Goal: Task Accomplishment & Management: Use online tool/utility

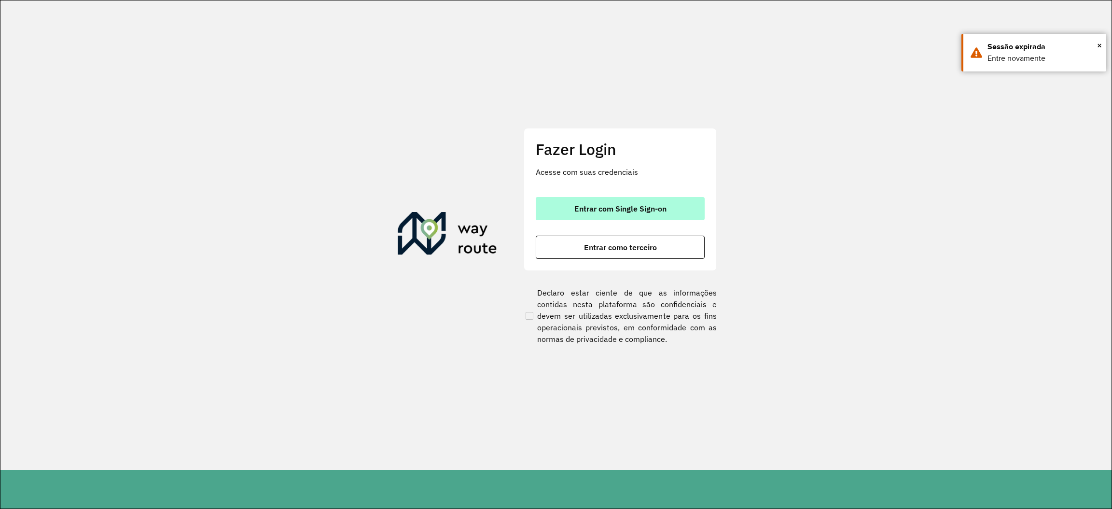
click at [667, 213] on button "Entrar com Single Sign-on" at bounding box center [620, 208] width 169 height 23
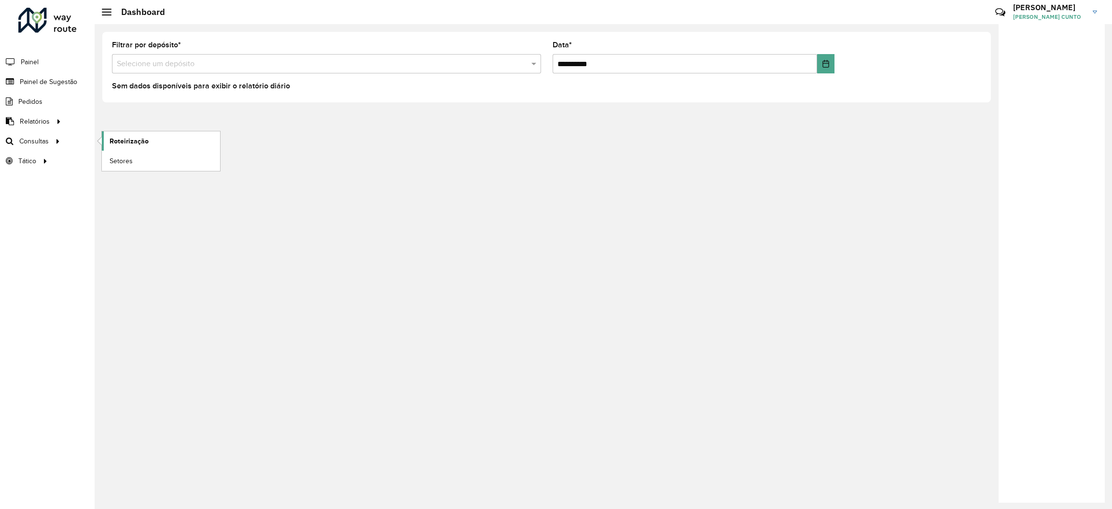
click at [110, 144] on span "Roteirização" at bounding box center [129, 141] width 39 height 10
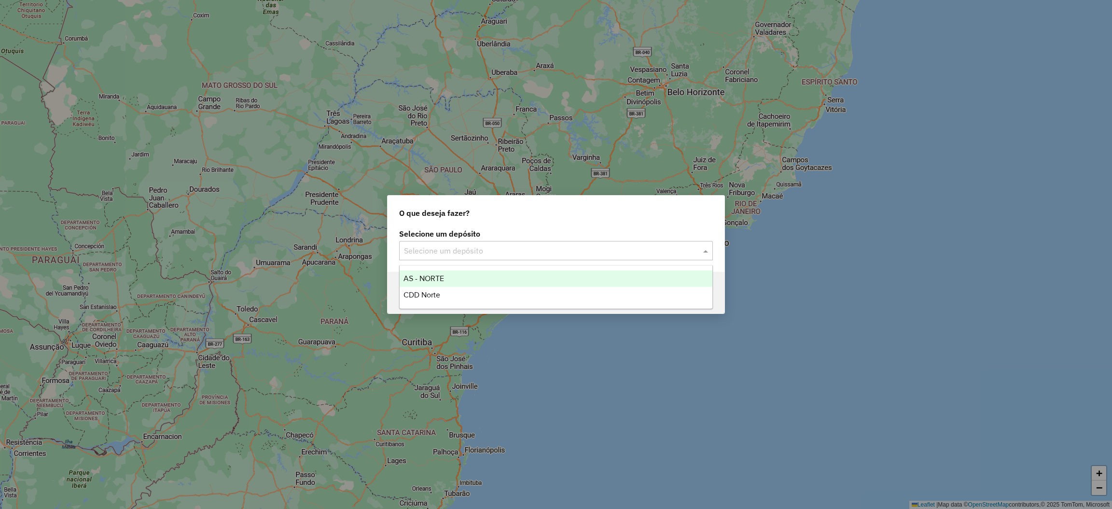
click at [482, 255] on input "text" at bounding box center [546, 251] width 285 height 12
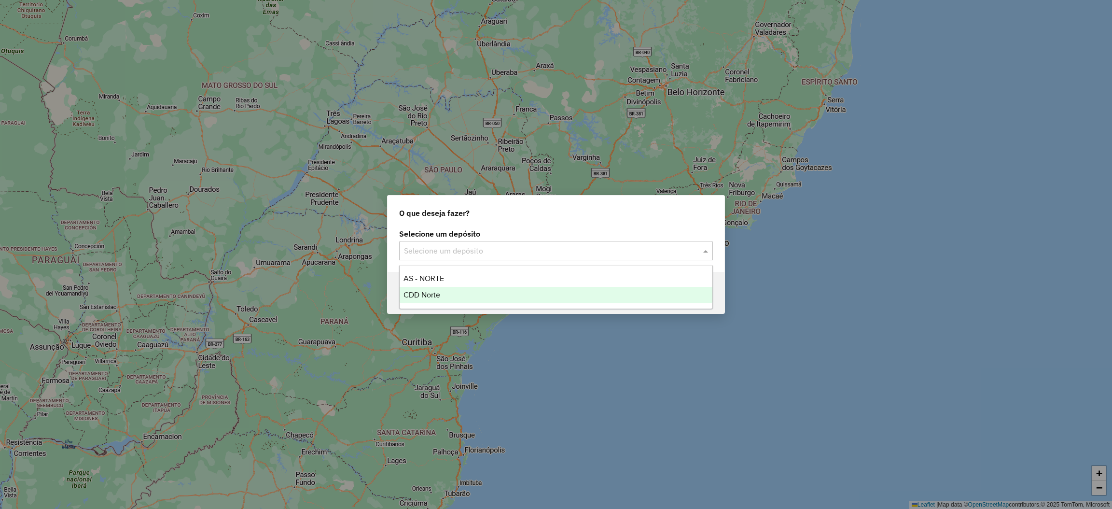
click at [461, 291] on div "CDD Norte" at bounding box center [556, 295] width 313 height 16
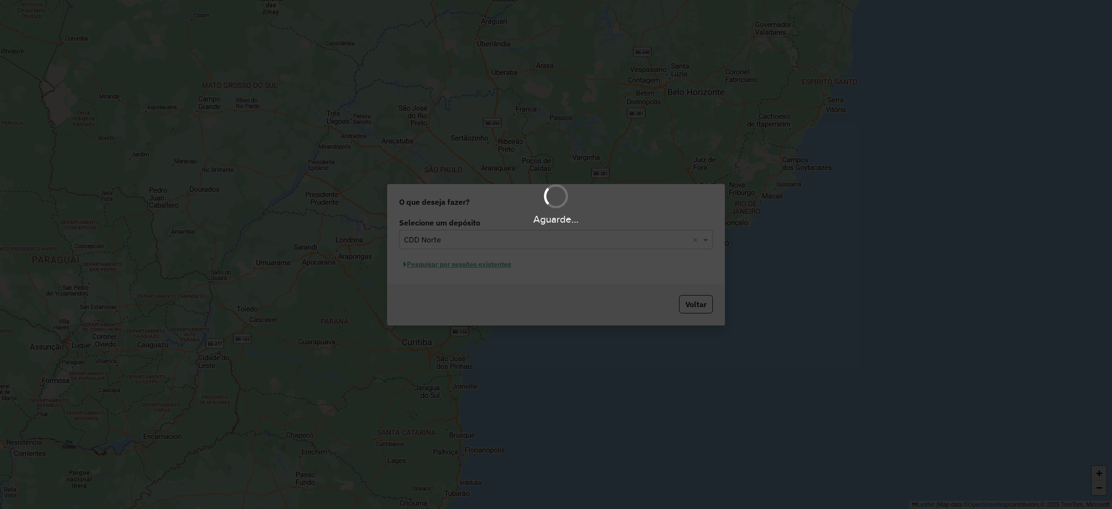
click at [496, 262] on div "Aguarde..." at bounding box center [556, 254] width 1112 height 509
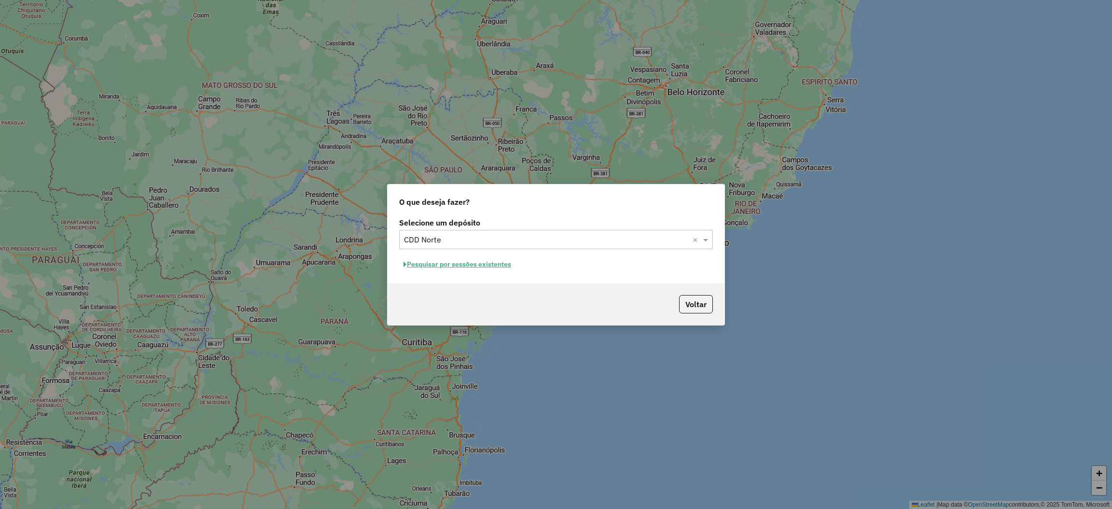
click at [492, 268] on button "Pesquisar por sessões existentes" at bounding box center [457, 264] width 116 height 15
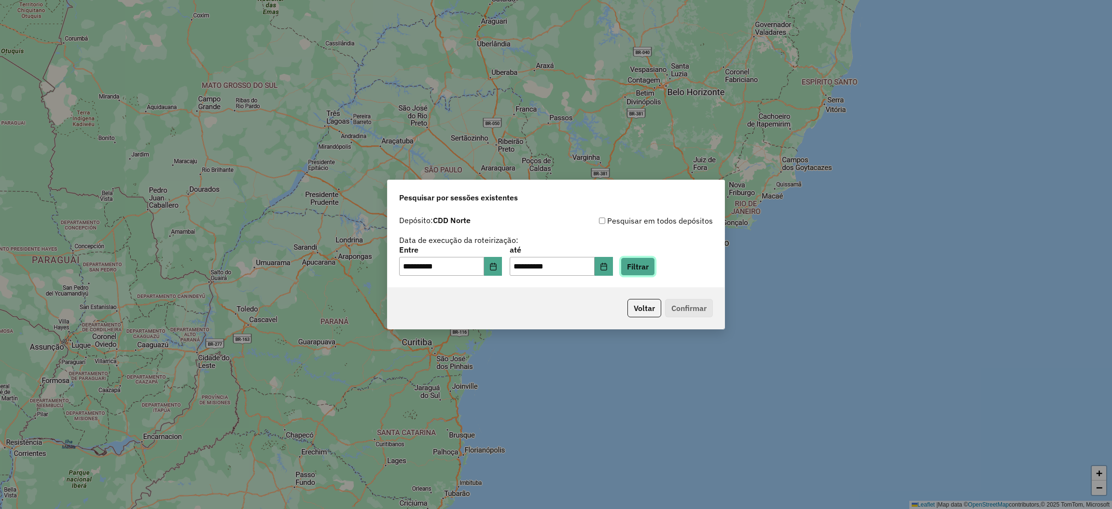
click at [655, 261] on button "Filtrar" at bounding box center [638, 266] width 34 height 18
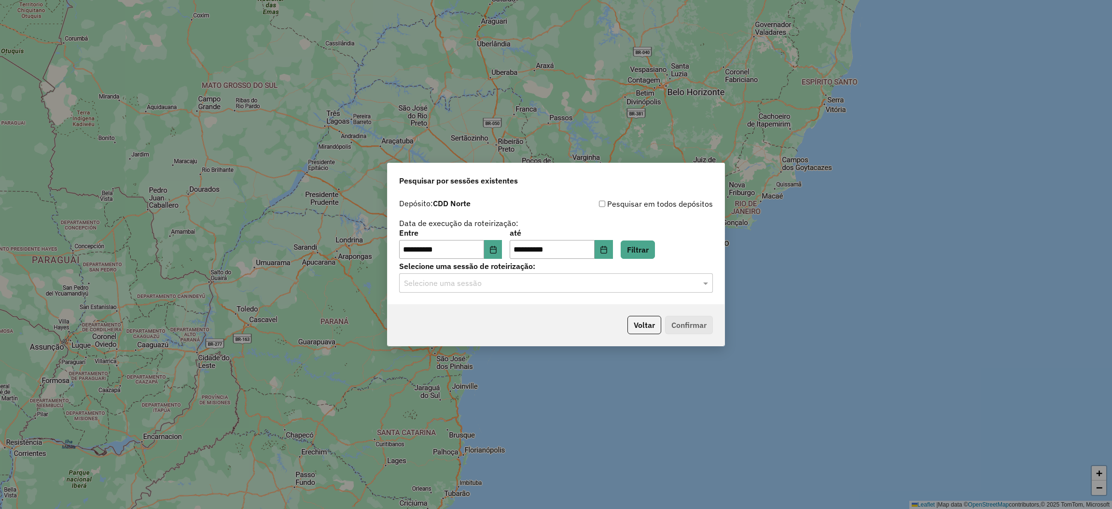
click at [643, 269] on label "Selecione uma sessão de roteirização:" at bounding box center [556, 266] width 314 height 12
click at [610, 274] on div "Selecione uma sessão" at bounding box center [556, 282] width 314 height 19
drag, startPoint x: 536, startPoint y: 302, endPoint x: 529, endPoint y: 314, distance: 14.1
click at [529, 314] on ng-dropdown-panel "1230124 - 15/08/2025 20:07" at bounding box center [556, 312] width 314 height 28
click at [529, 314] on div "1230124 - 15/08/2025 20:07" at bounding box center [556, 311] width 313 height 16
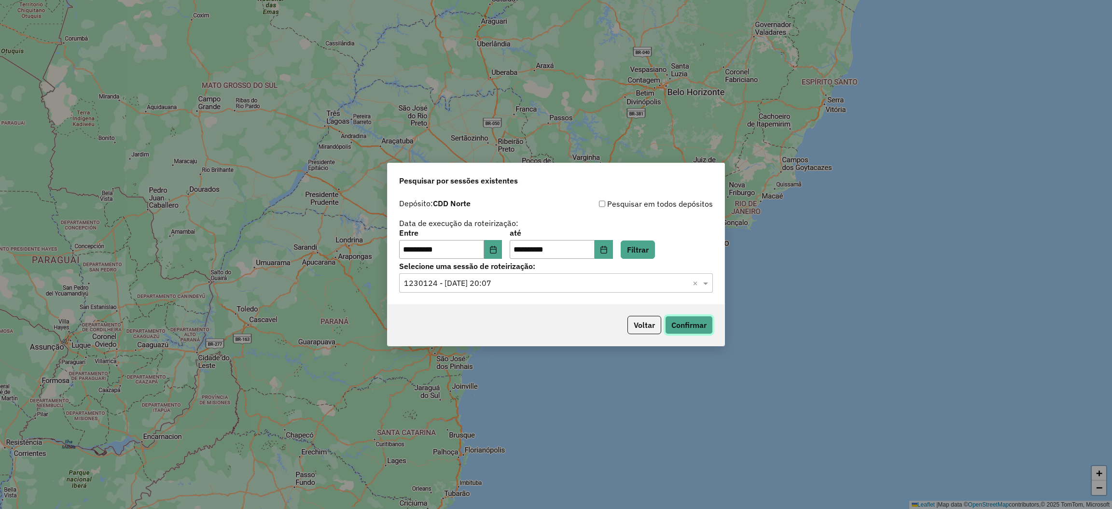
click at [695, 317] on button "Confirmar" at bounding box center [689, 325] width 48 height 18
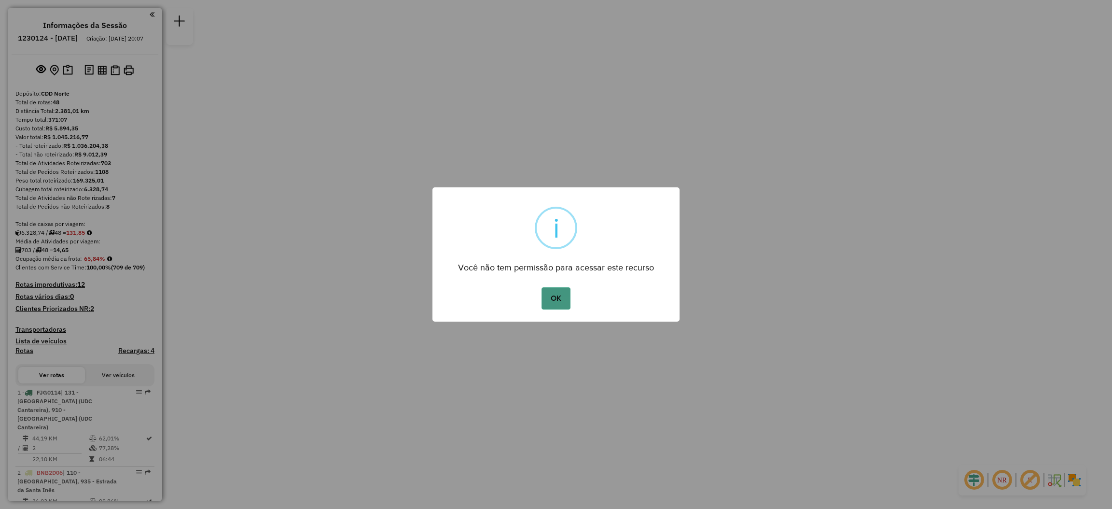
click at [567, 299] on button "OK" at bounding box center [555, 298] width 28 height 22
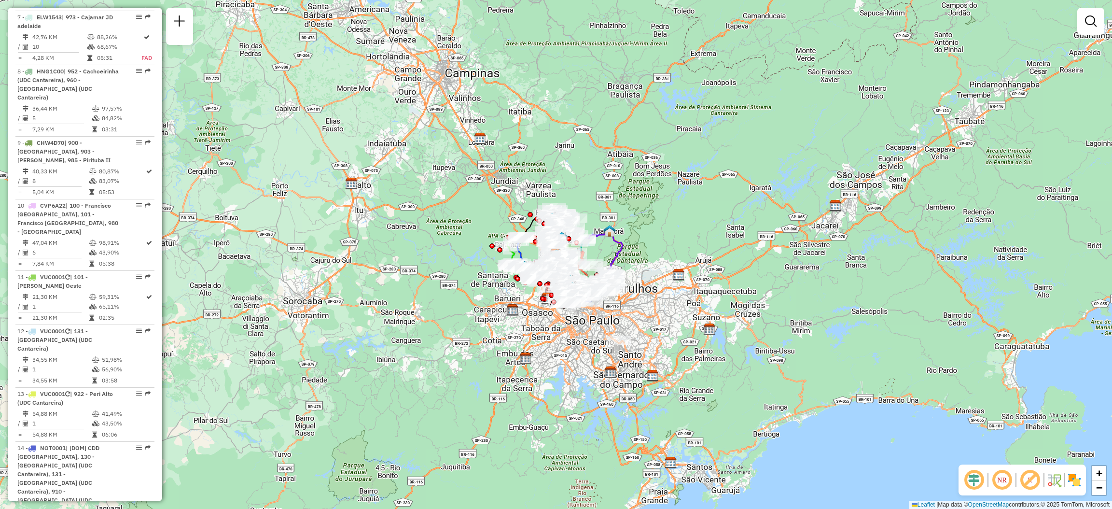
scroll to position [1644, 0]
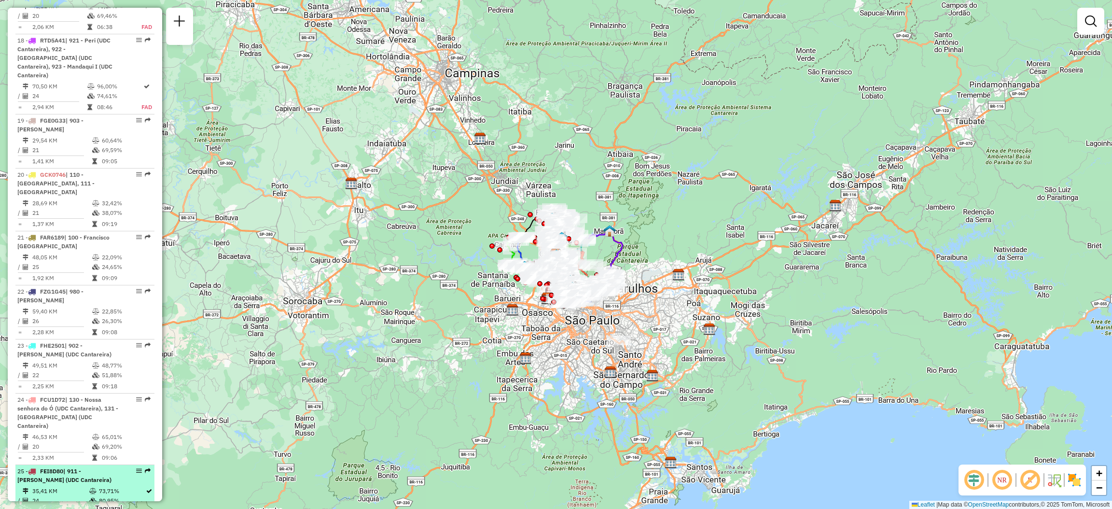
click at [145, 468] on em at bounding box center [148, 471] width 6 height 6
select select "**********"
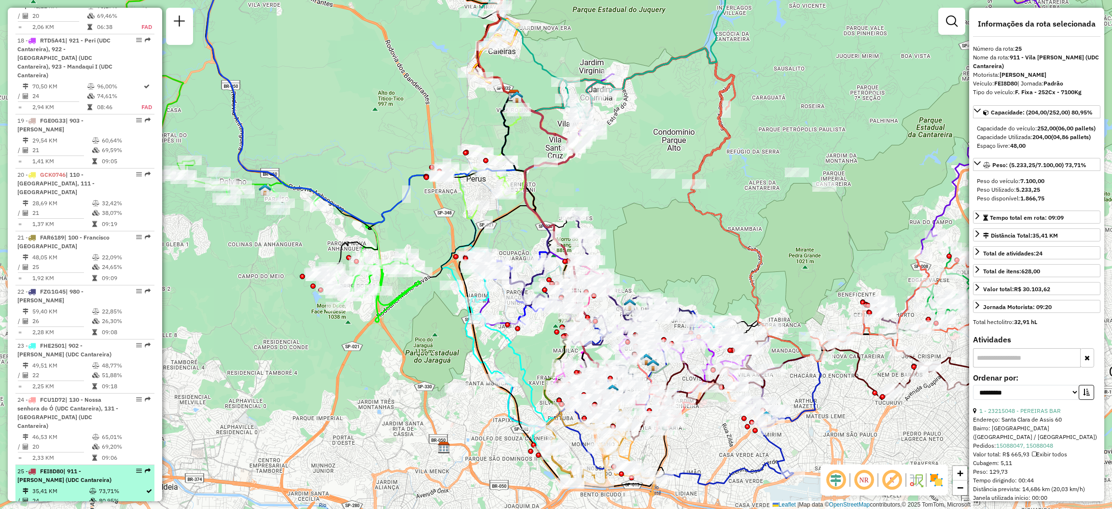
click at [145, 468] on em at bounding box center [148, 471] width 6 height 6
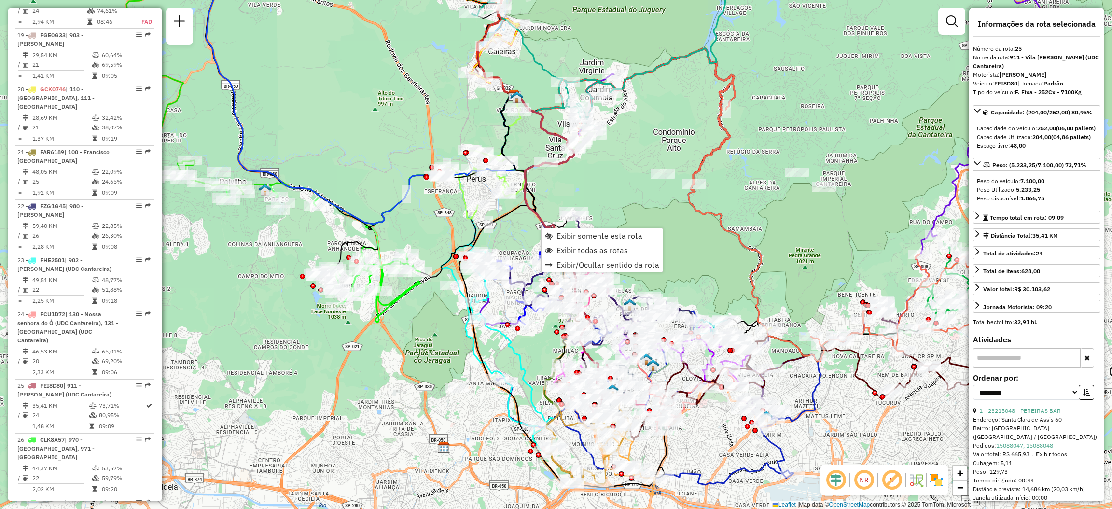
scroll to position [1884, 0]
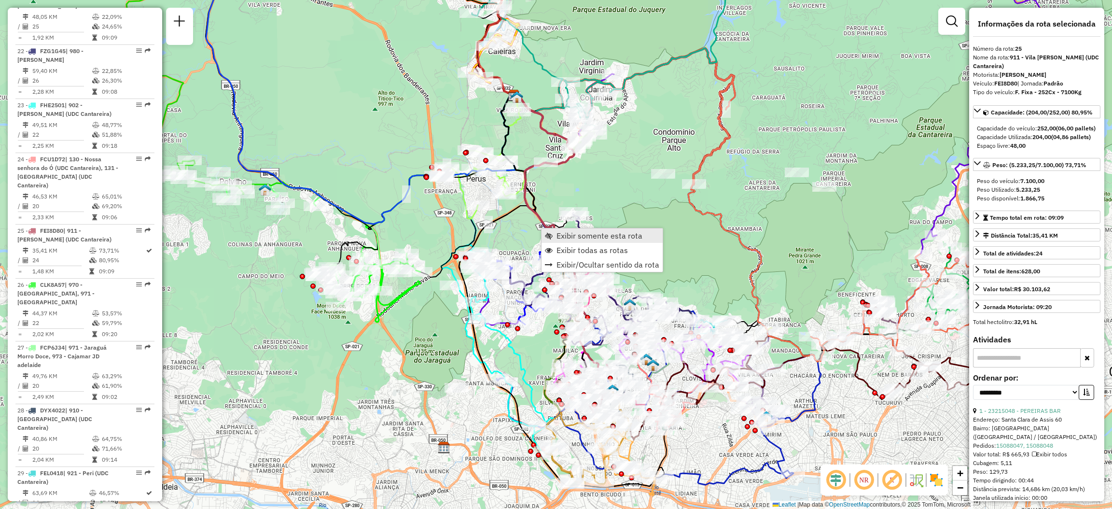
click at [555, 232] on link "Exibir somente esta rota" at bounding box center [601, 235] width 121 height 14
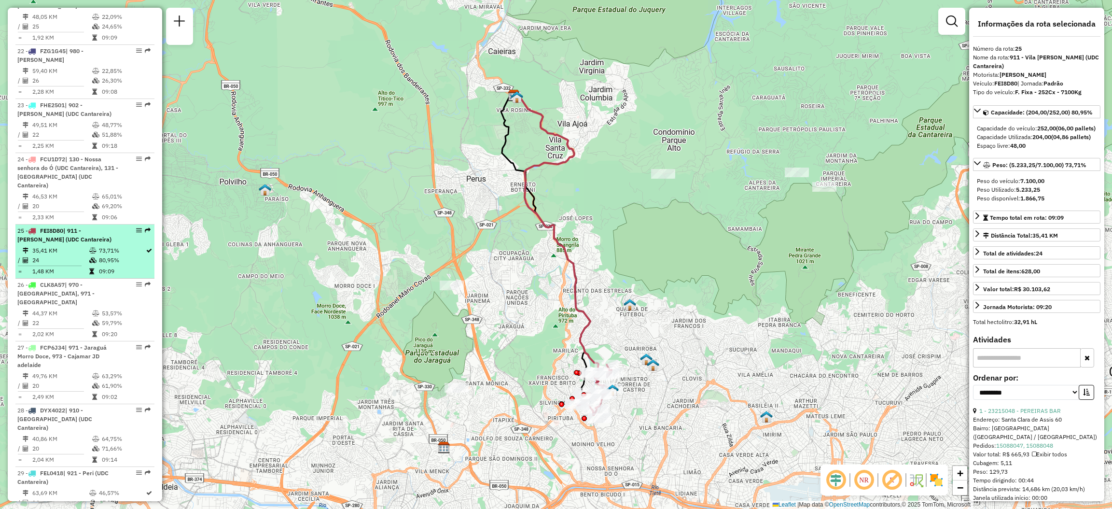
click at [146, 227] on em at bounding box center [148, 230] width 6 height 6
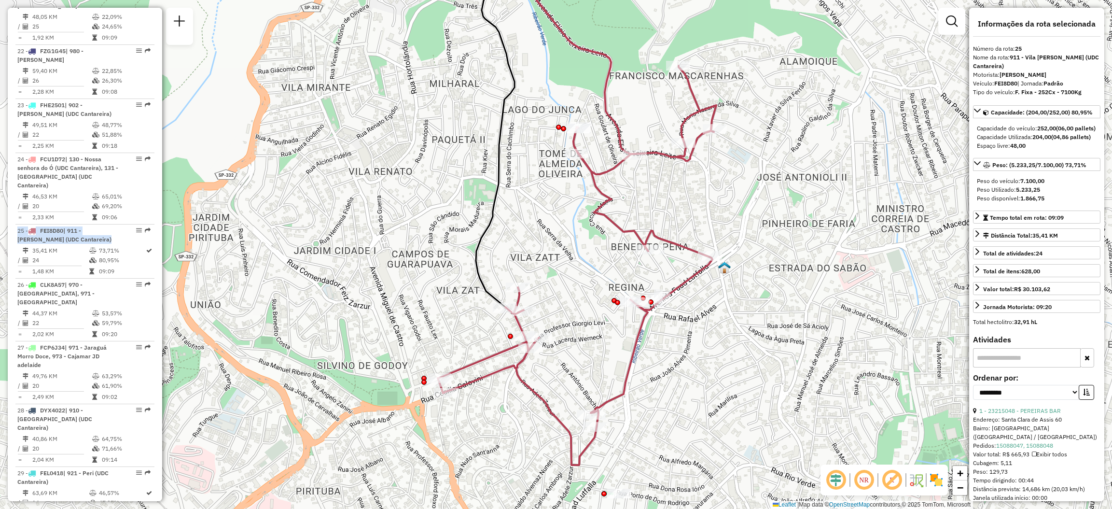
drag, startPoint x: 600, startPoint y: 298, endPoint x: 571, endPoint y: 314, distance: 33.0
click at [571, 314] on div "Janela de atendimento Grade de atendimento Capacidade Transportadoras Veículos …" at bounding box center [556, 254] width 1112 height 509
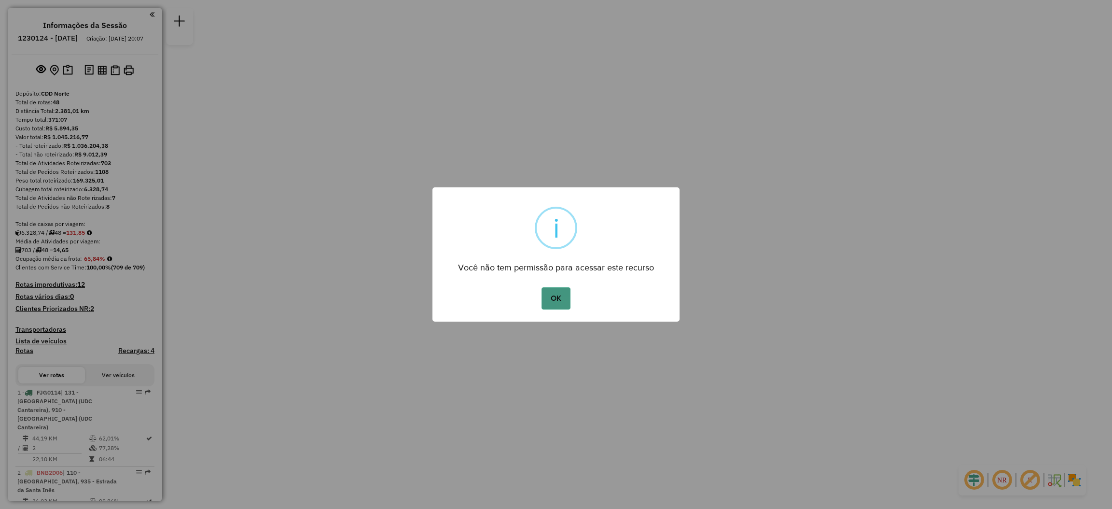
click at [545, 302] on button "OK" at bounding box center [555, 298] width 28 height 22
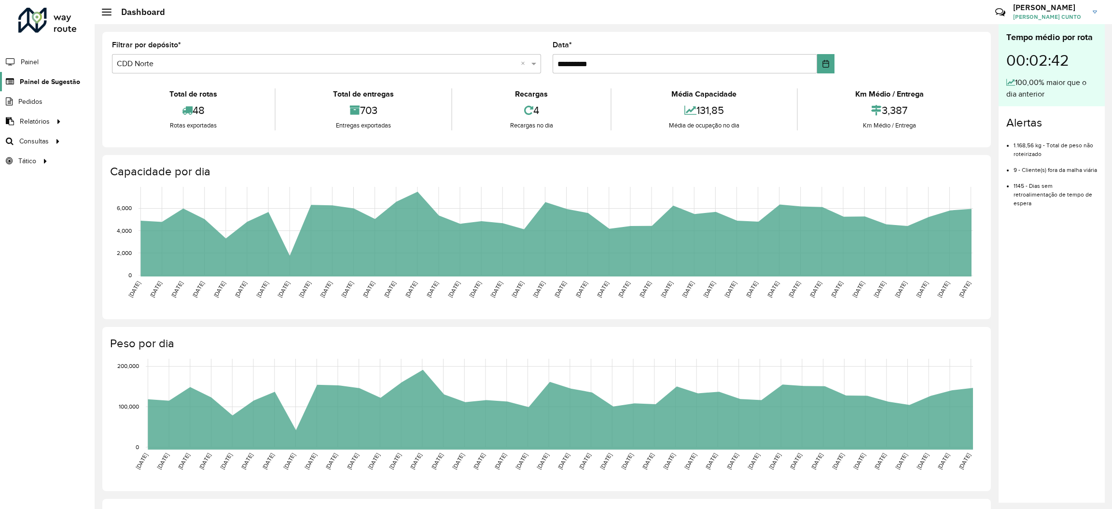
click at [74, 84] on span "Painel de Sugestão" at bounding box center [50, 82] width 60 height 10
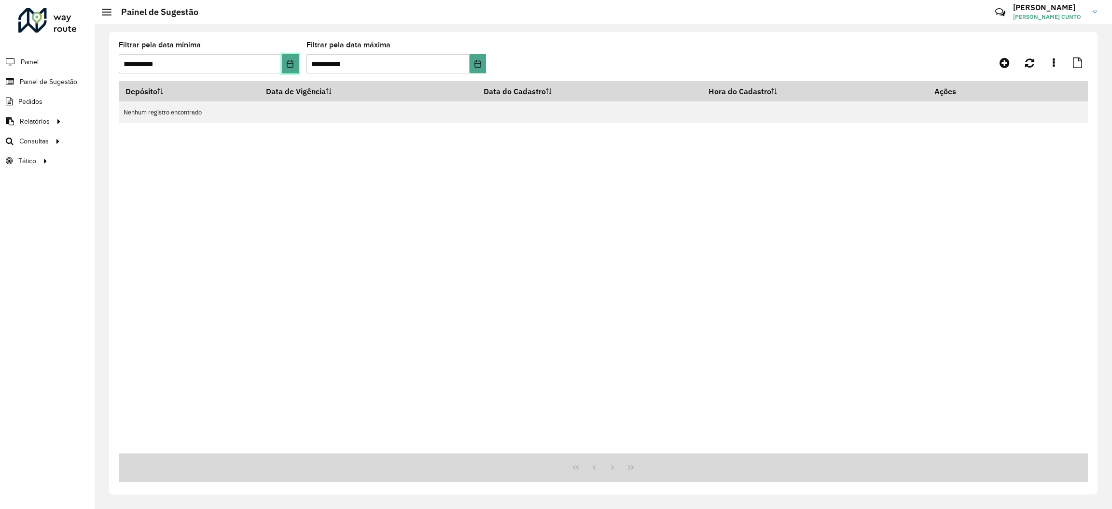
click at [283, 68] on button "Choose Date" at bounding box center [290, 63] width 16 height 19
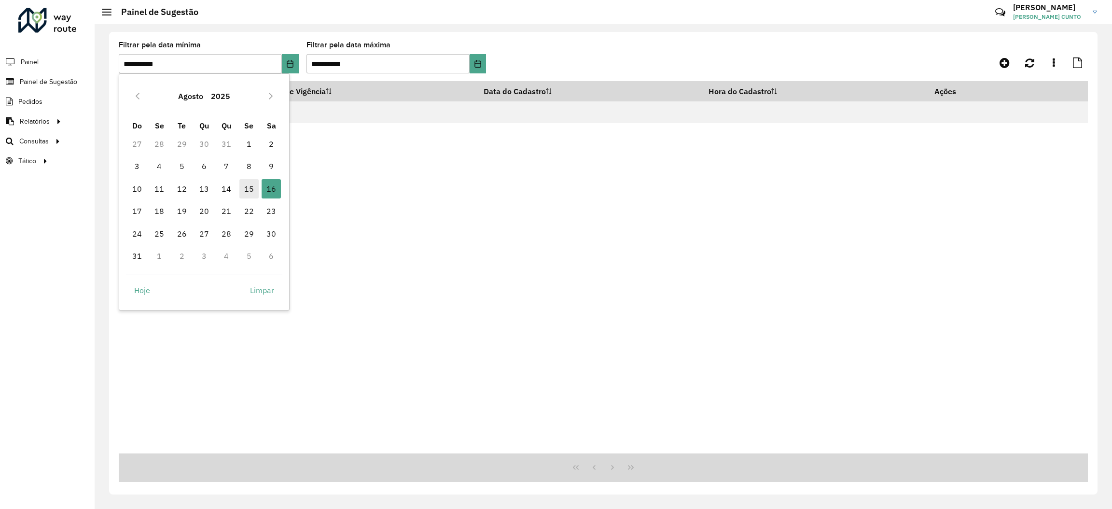
click at [249, 195] on span "15" at bounding box center [248, 188] width 19 height 19
type input "**********"
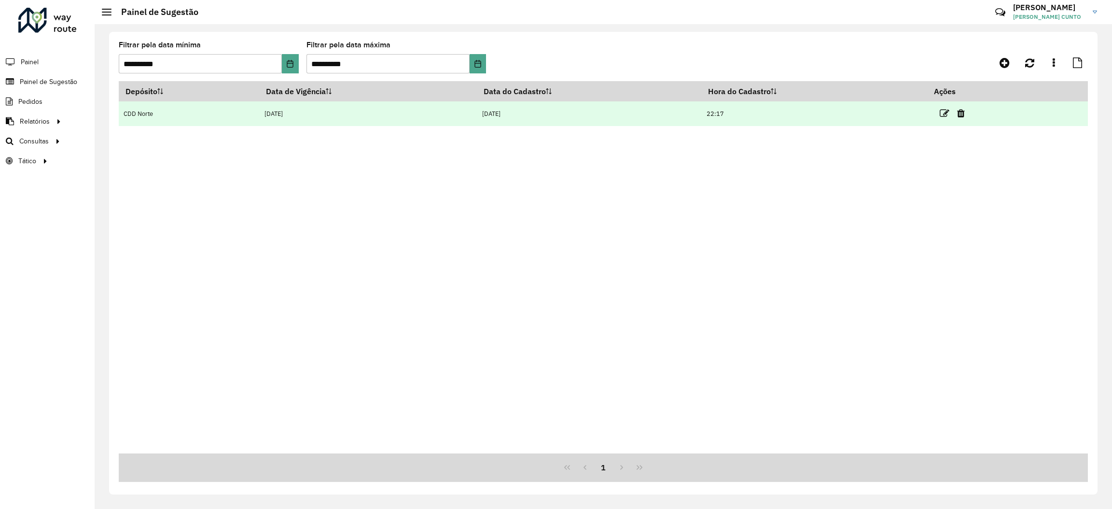
click at [273, 114] on td "15/08/2025" at bounding box center [368, 113] width 218 height 25
click at [949, 111] on icon at bounding box center [944, 114] width 10 height 10
